Goal: Information Seeking & Learning: Learn about a topic

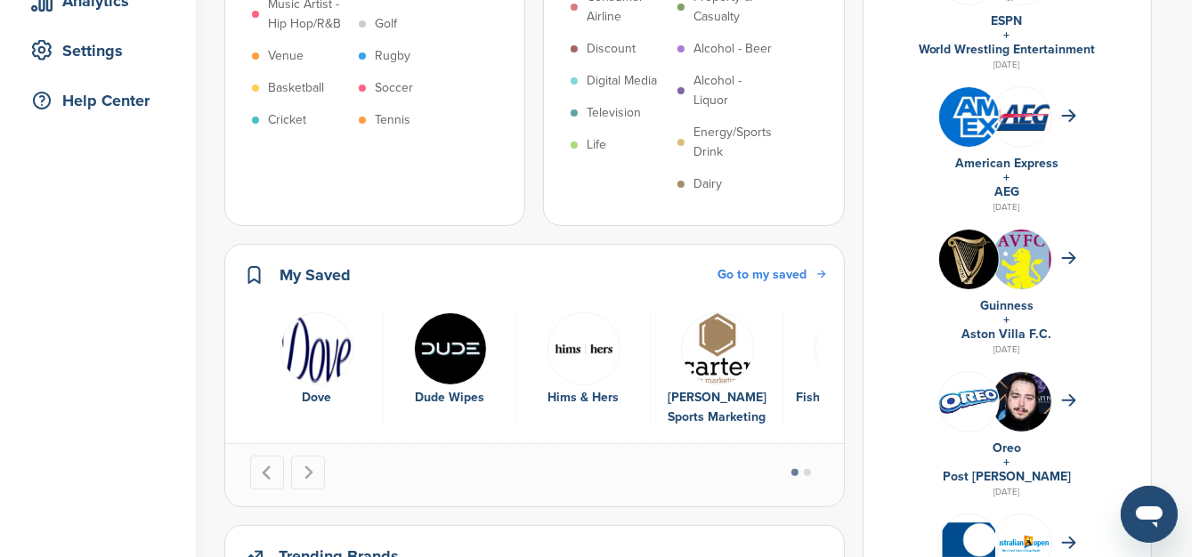
scroll to position [356, 0]
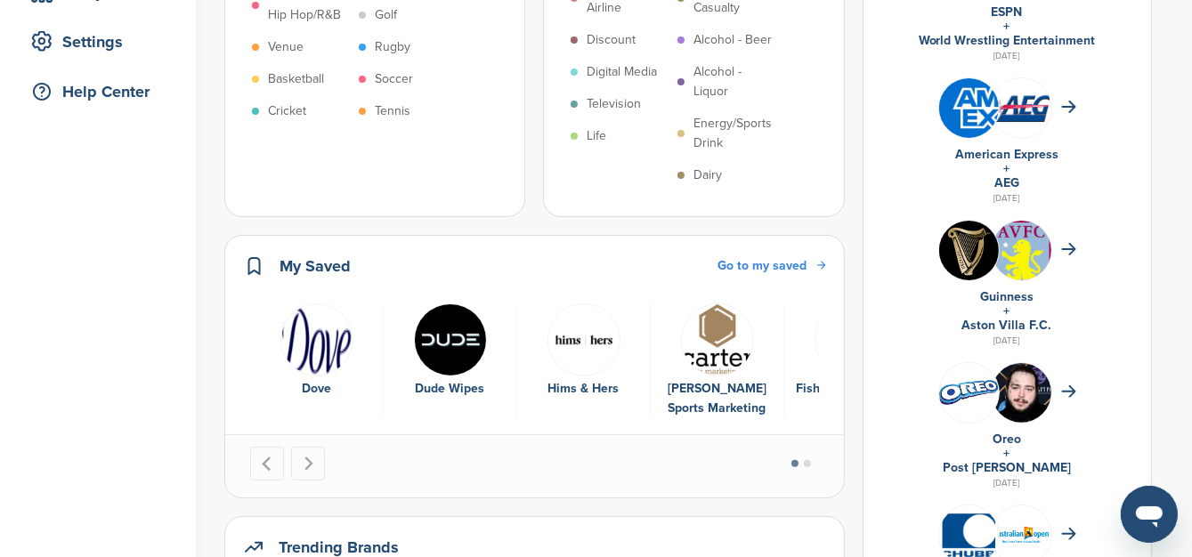
click at [991, 387] on img at bounding box center [969, 392] width 60 height 25
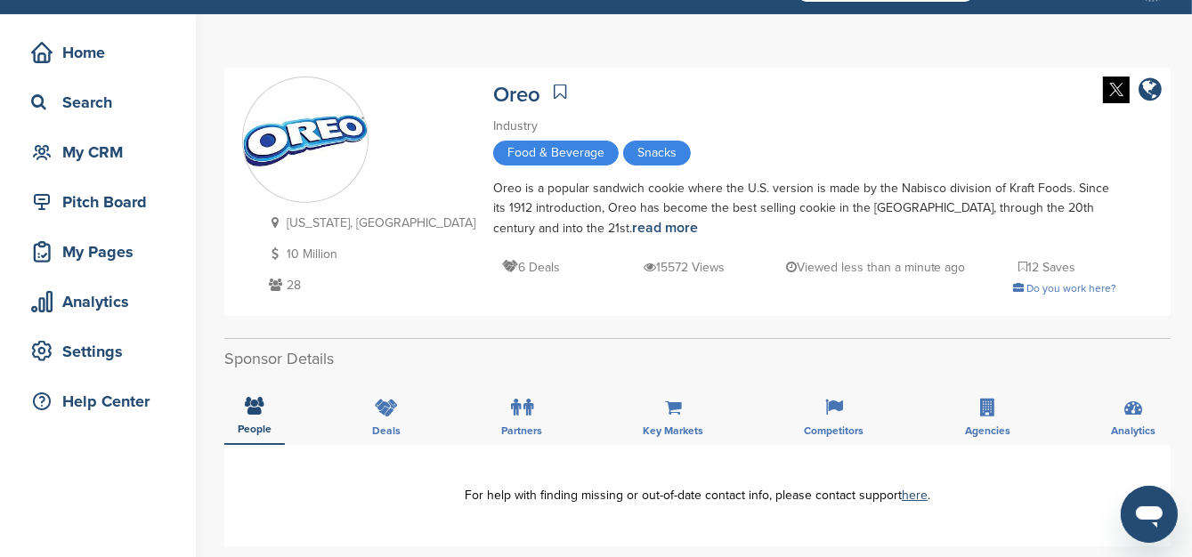
scroll to position [89, 0]
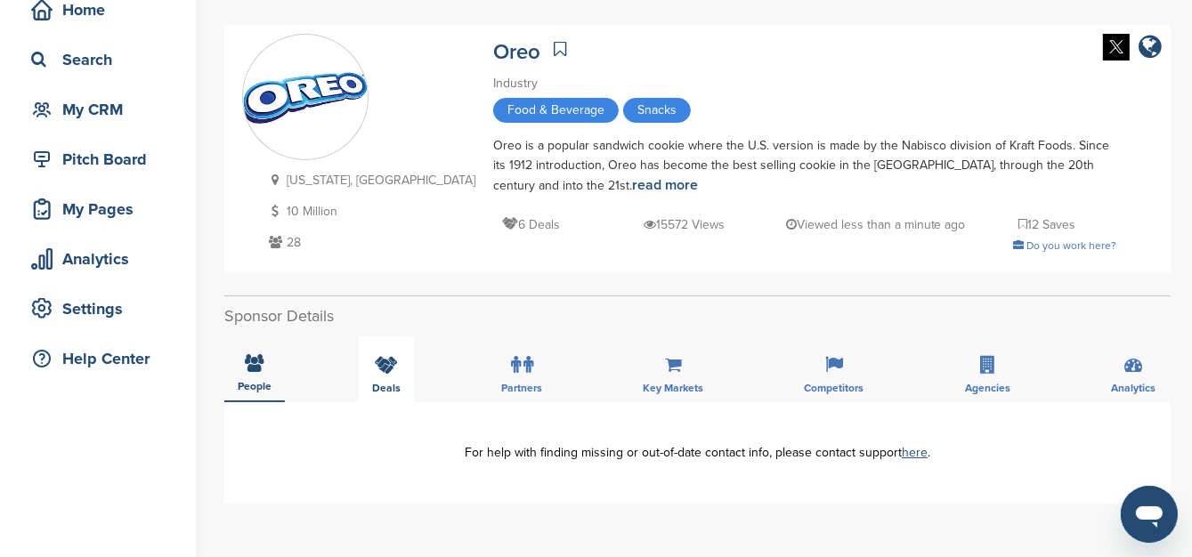
click at [376, 370] on icon at bounding box center [386, 365] width 23 height 18
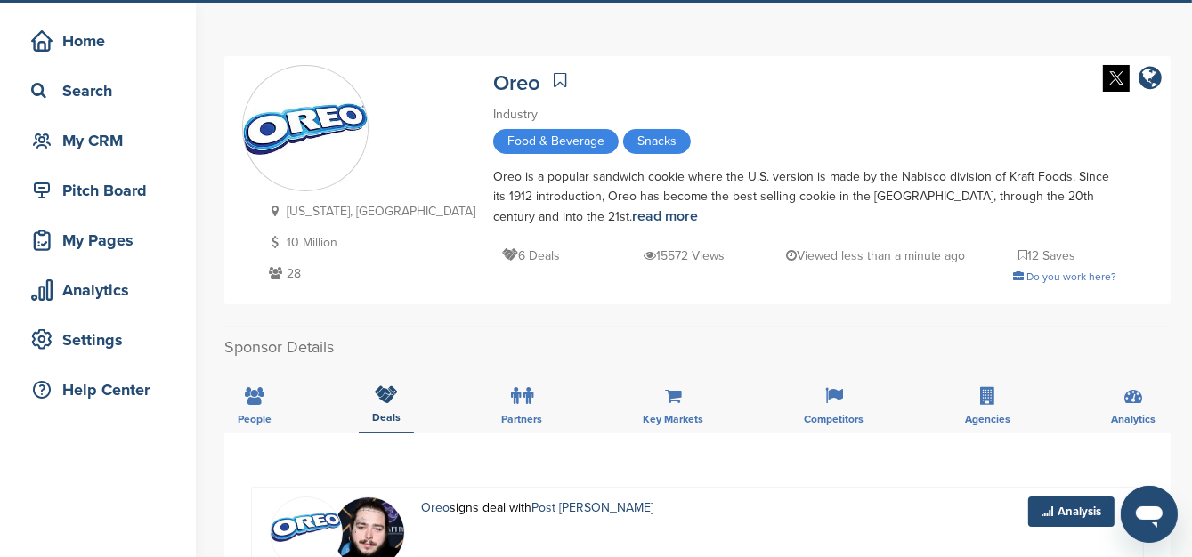
scroll to position [267, 0]
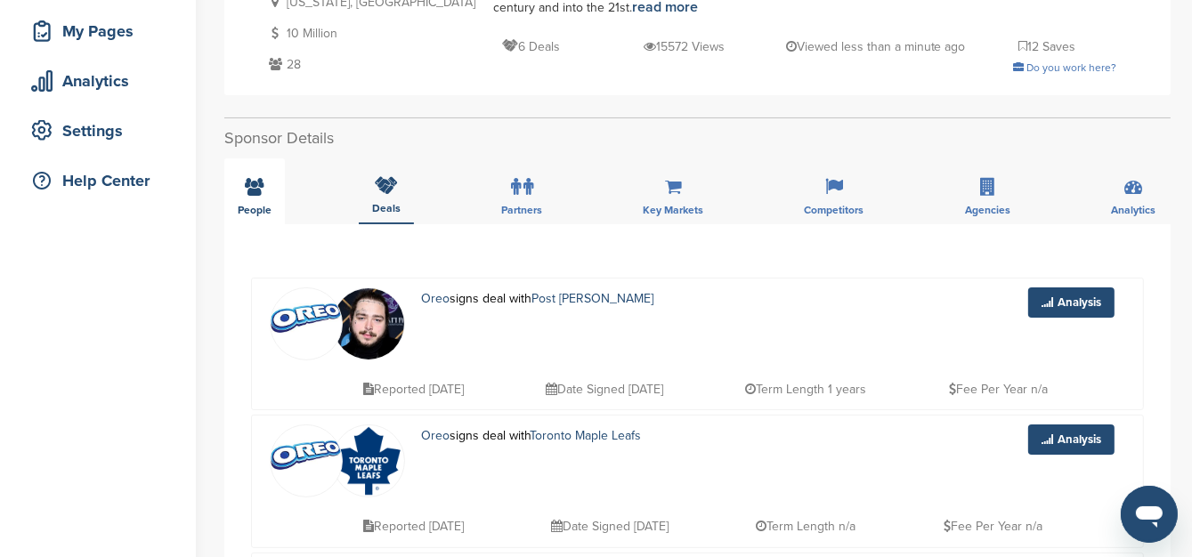
click at [249, 195] on div "People" at bounding box center [254, 191] width 61 height 66
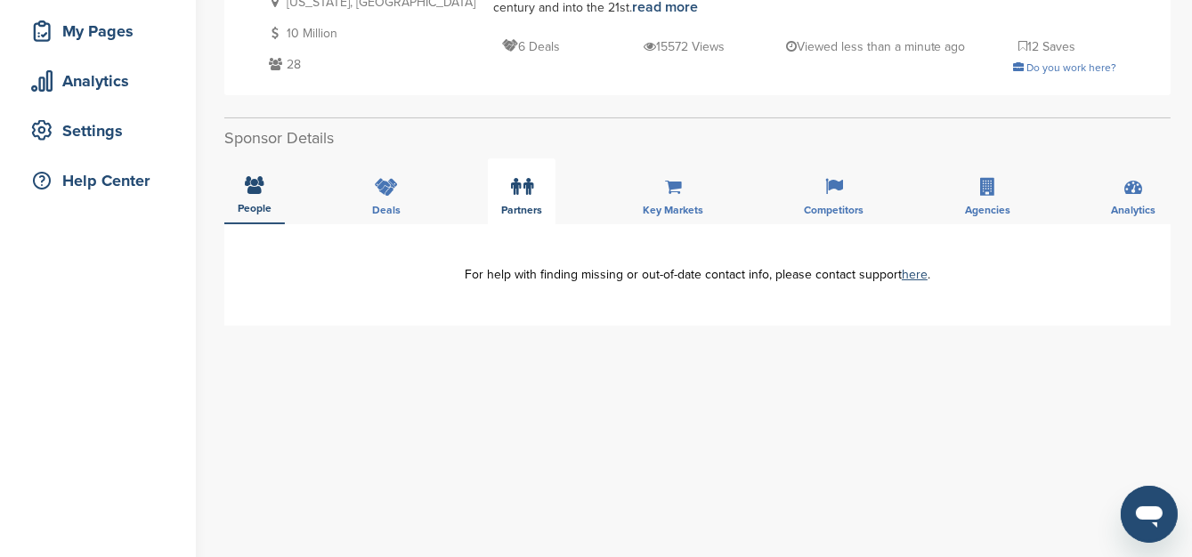
click at [525, 199] on label at bounding box center [522, 187] width 22 height 36
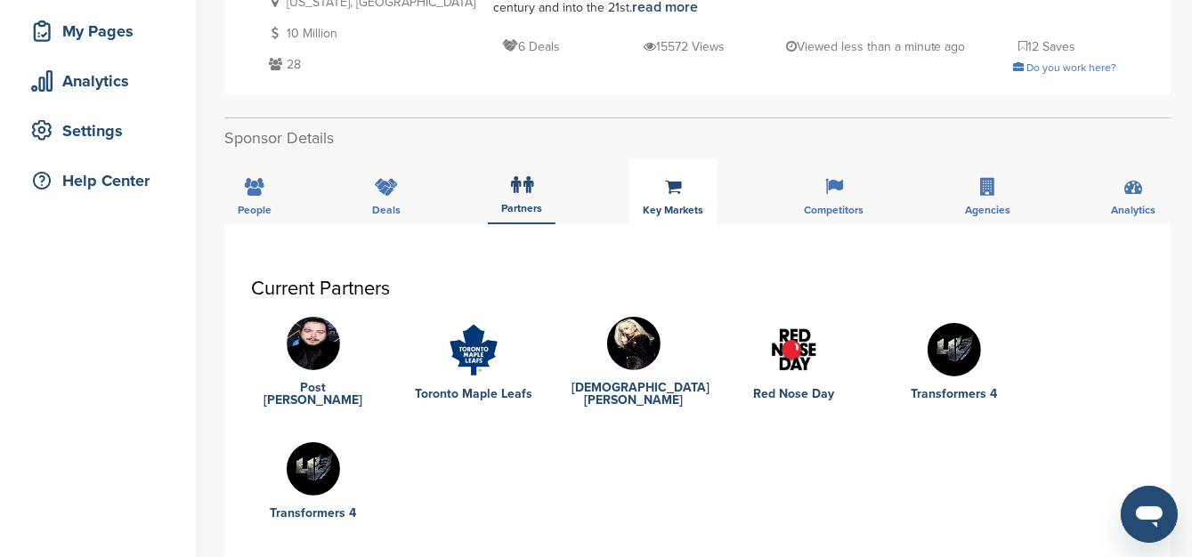
click at [695, 193] on div "Key Markets" at bounding box center [672, 191] width 87 height 66
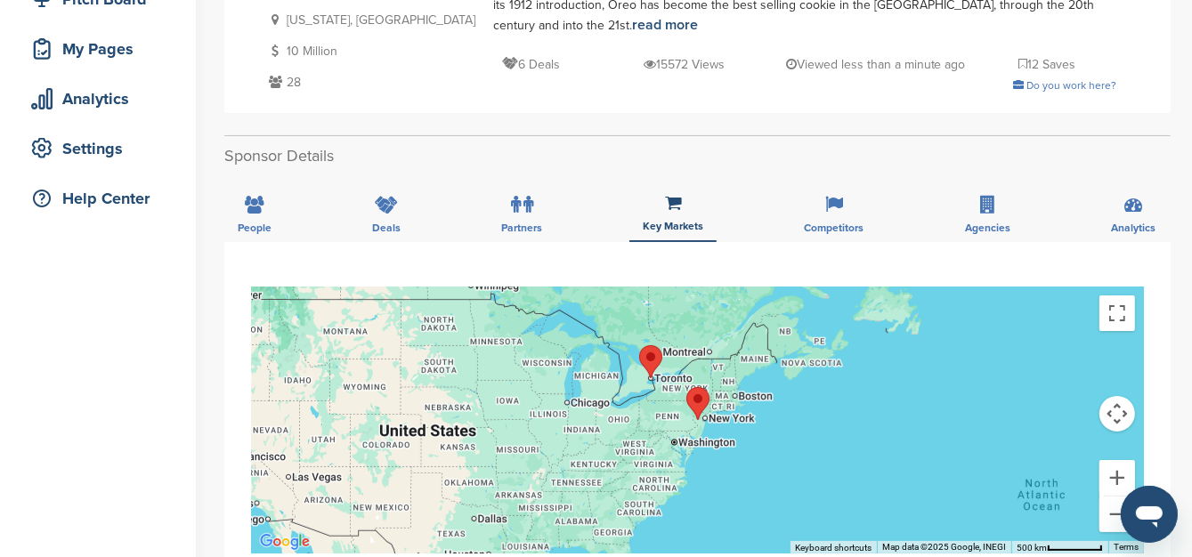
scroll to position [178, 0]
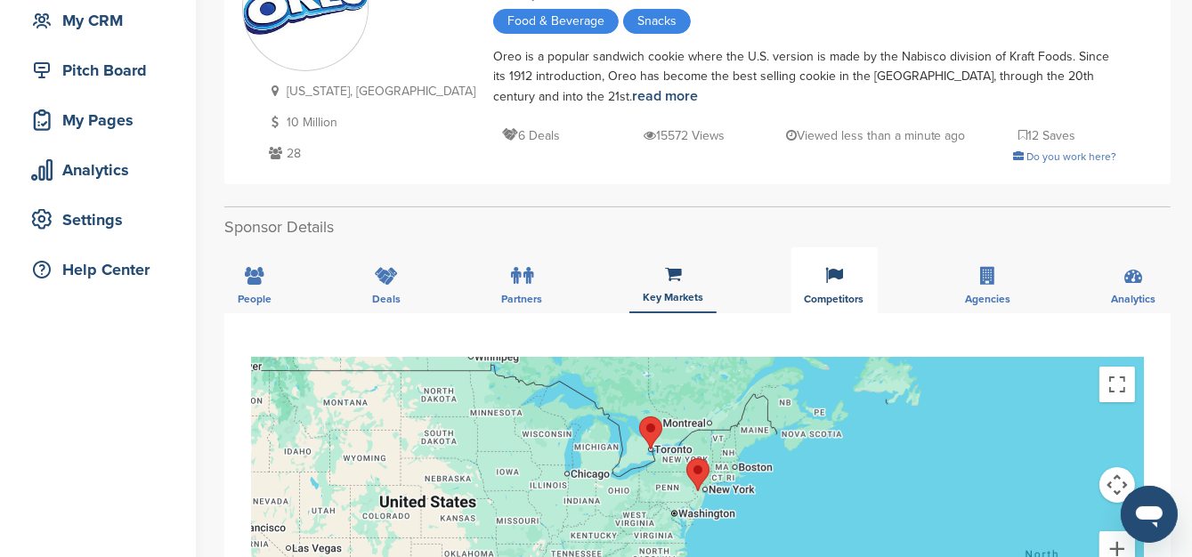
click at [833, 283] on icon at bounding box center [834, 276] width 18 height 18
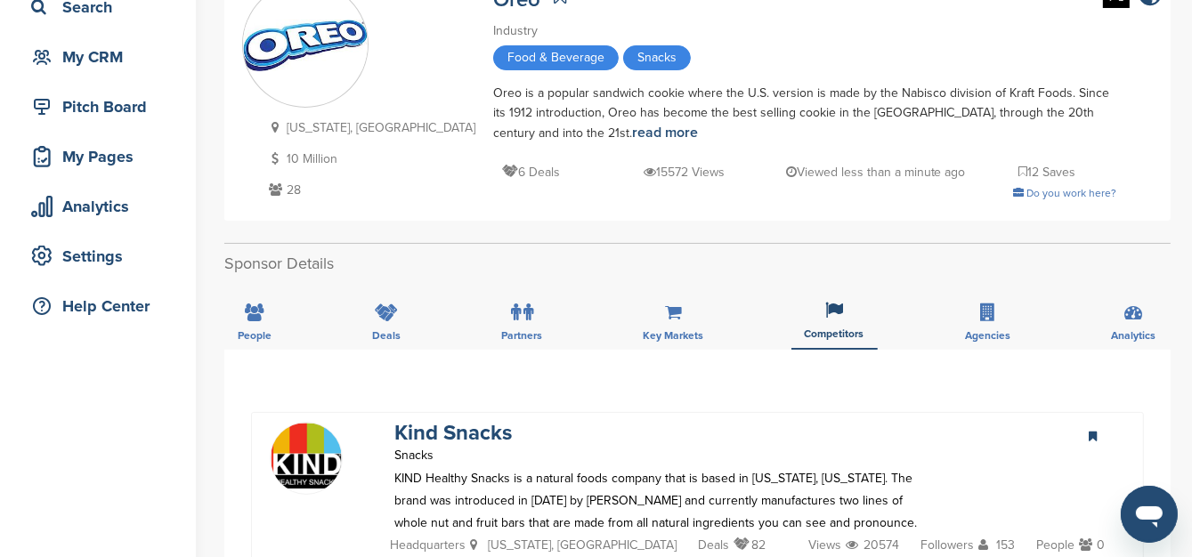
scroll to position [0, 0]
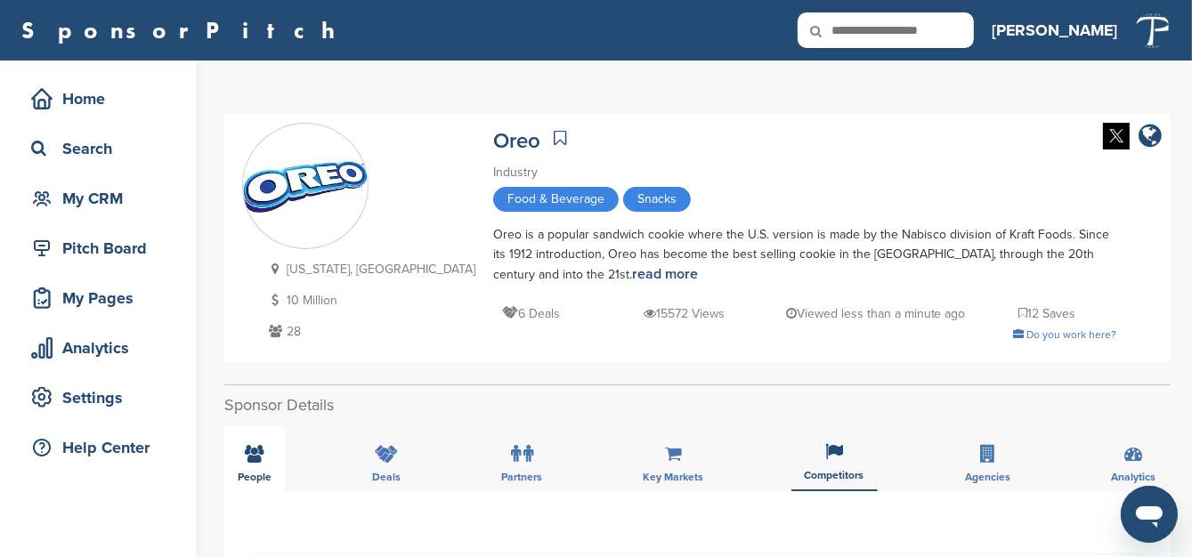
click at [254, 476] on span "People" at bounding box center [255, 477] width 34 height 11
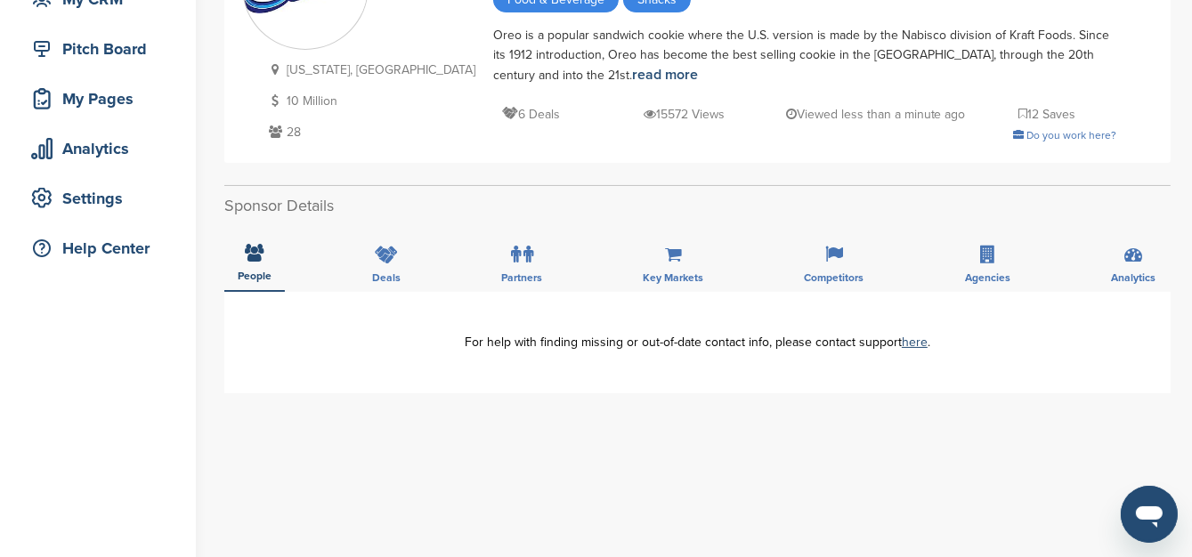
scroll to position [267, 0]
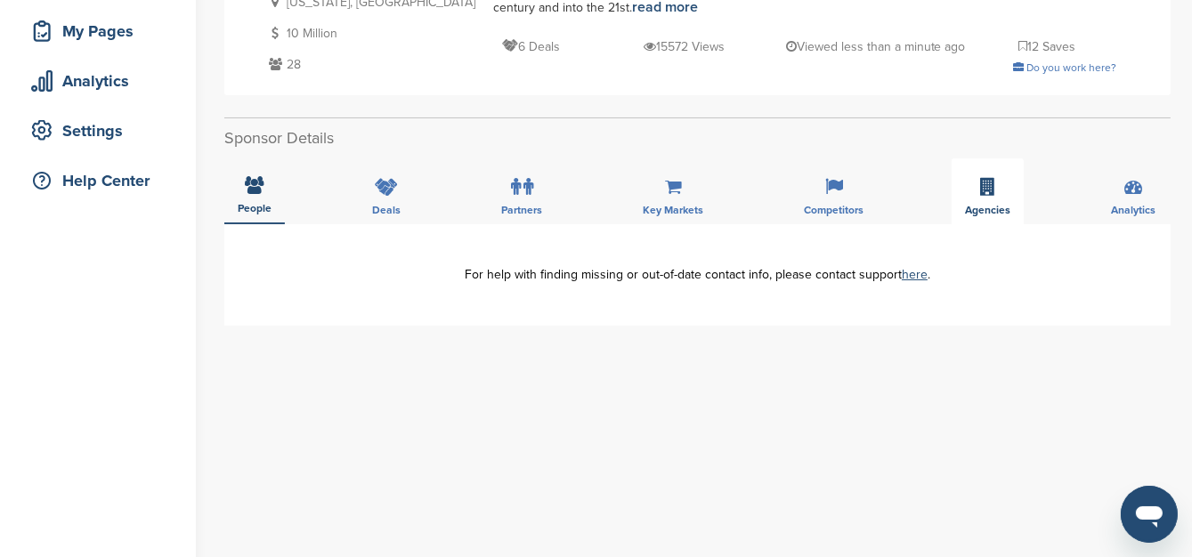
click at [997, 190] on div "Agencies" at bounding box center [987, 191] width 72 height 66
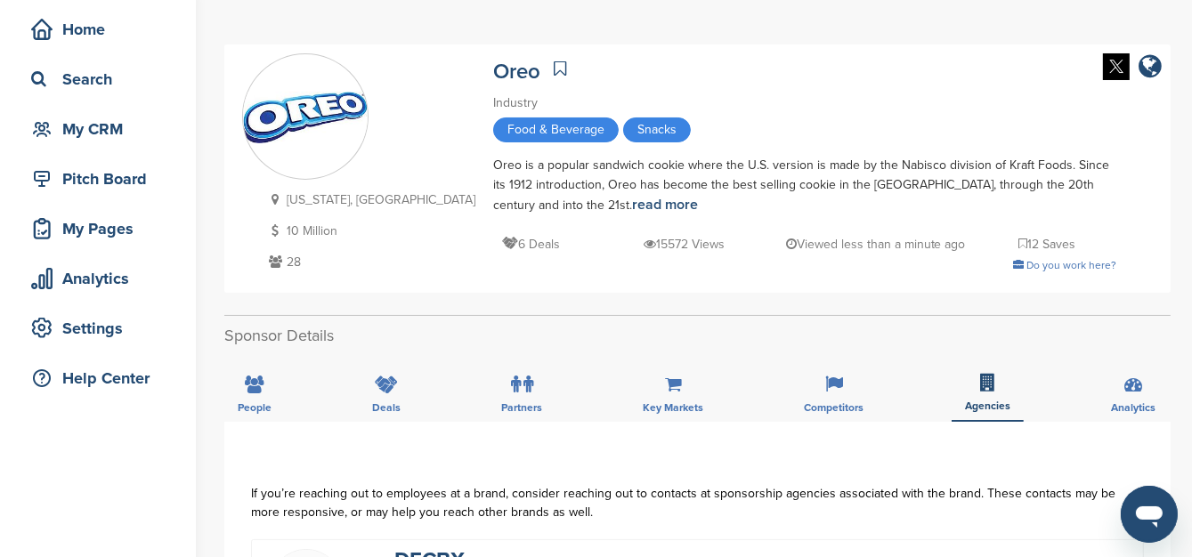
scroll to position [89, 0]
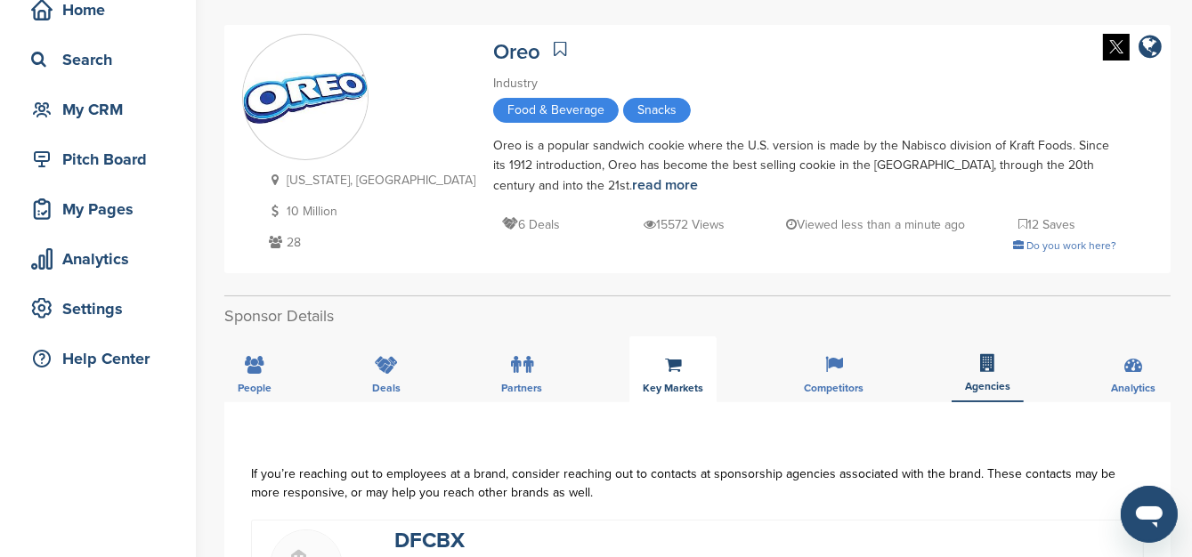
click at [271, 383] on span "Key Markets" at bounding box center [255, 388] width 34 height 11
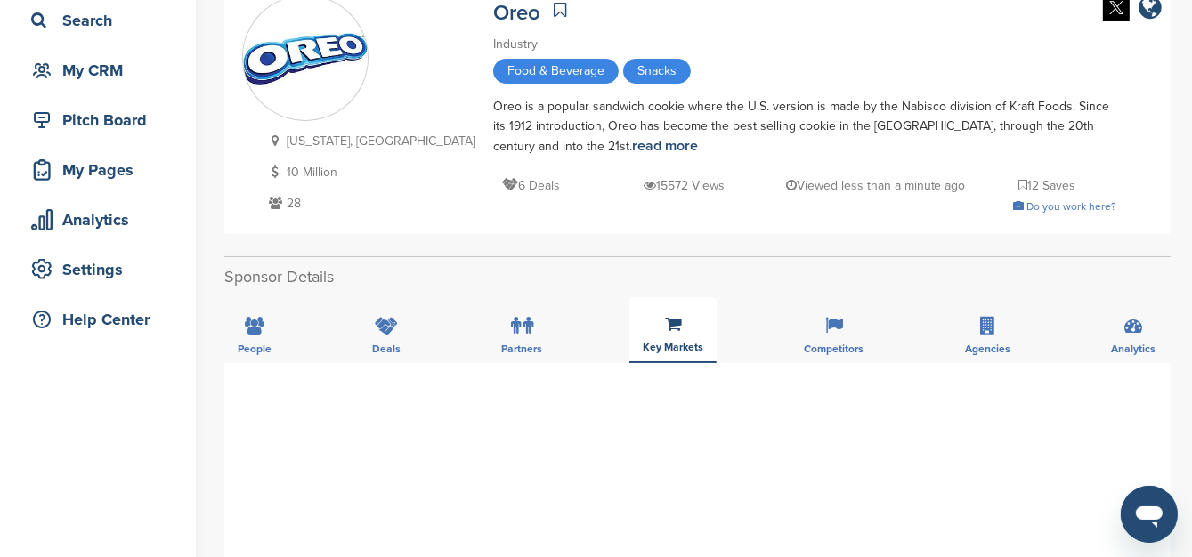
scroll to position [0, 0]
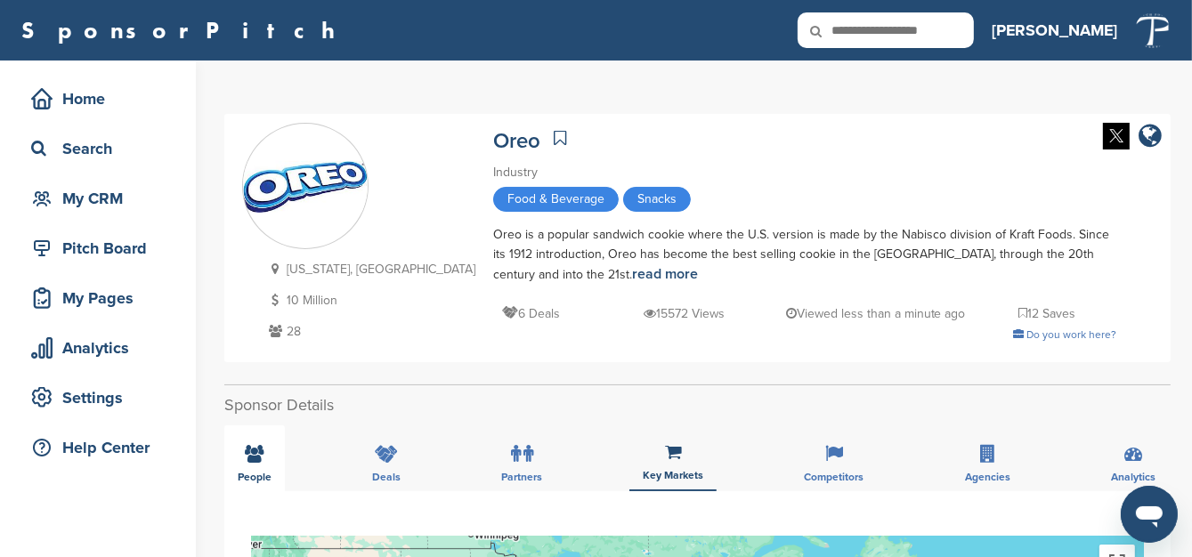
click at [249, 467] on div "People" at bounding box center [254, 458] width 61 height 66
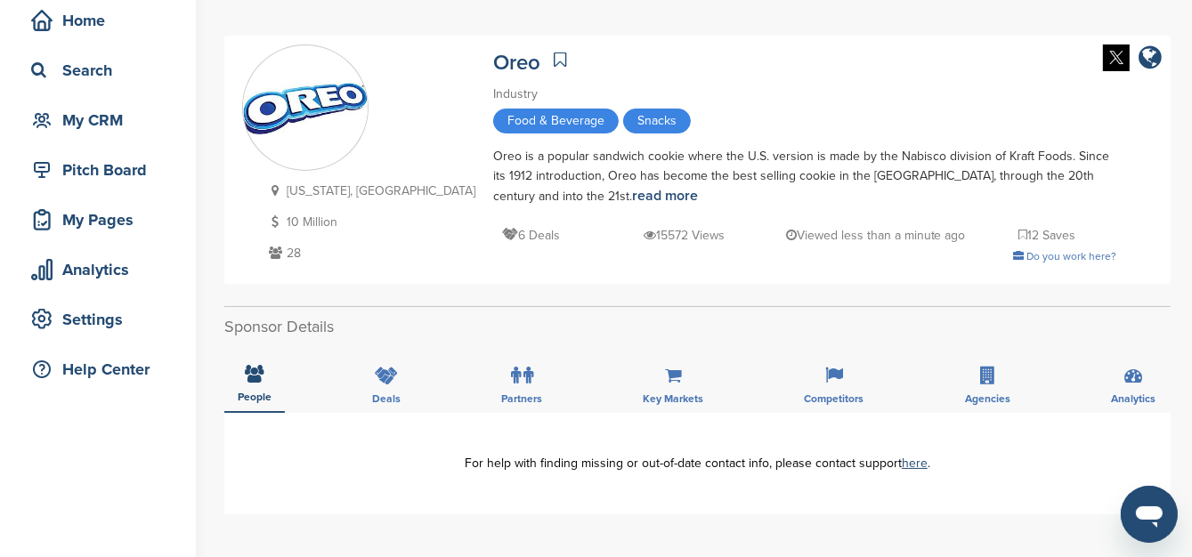
scroll to position [89, 0]
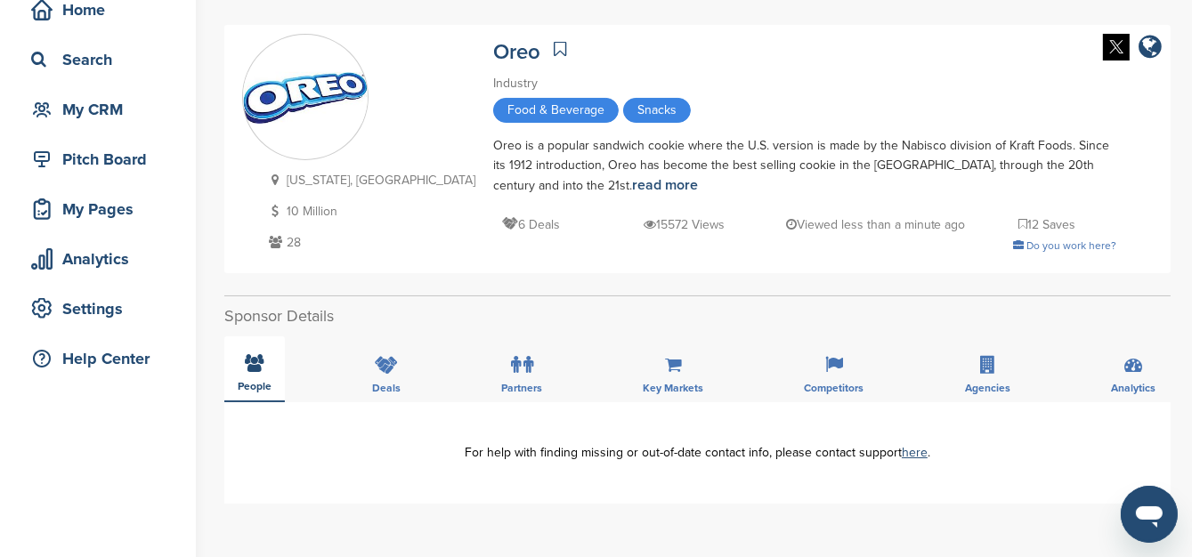
click at [255, 374] on div "People" at bounding box center [254, 369] width 61 height 66
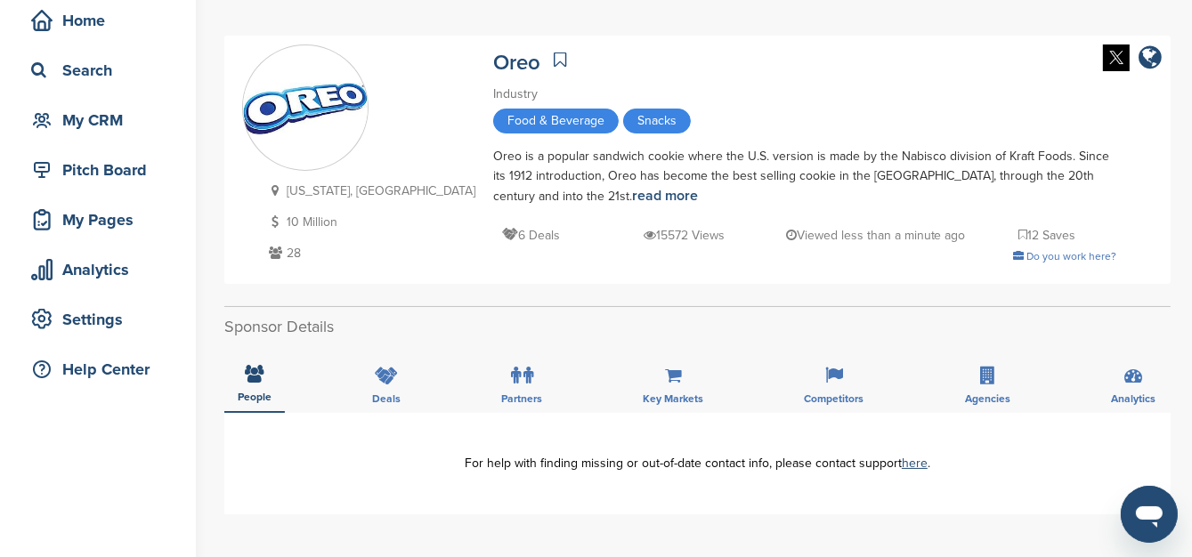
scroll to position [0, 0]
